Goal: Browse casually

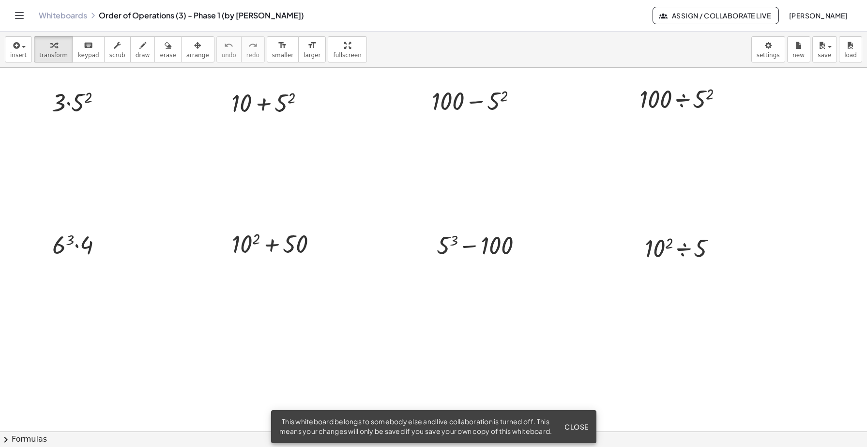
click at [574, 425] on span "Close" at bounding box center [577, 426] width 24 height 9
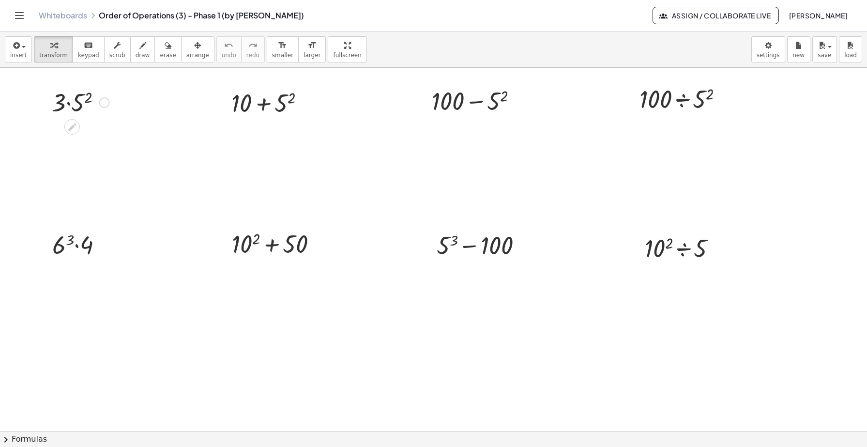
click at [67, 103] on div at bounding box center [80, 101] width 67 height 33
click at [77, 243] on div at bounding box center [80, 244] width 67 height 33
click at [83, 106] on div at bounding box center [80, 101] width 67 height 33
click at [67, 134] on div at bounding box center [81, 134] width 73 height 33
click at [73, 248] on div at bounding box center [80, 244] width 67 height 33
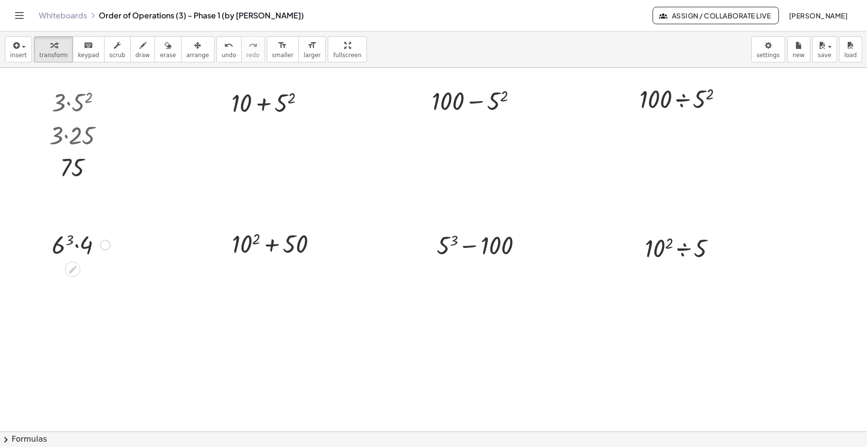
click at [70, 242] on div at bounding box center [80, 244] width 67 height 33
click at [82, 285] on div at bounding box center [81, 276] width 81 height 33
click at [261, 104] on div at bounding box center [272, 102] width 91 height 33
click at [285, 105] on div at bounding box center [272, 102] width 91 height 33
click at [260, 140] on div at bounding box center [272, 135] width 96 height 33
